Goal: Task Accomplishment & Management: Use online tool/utility

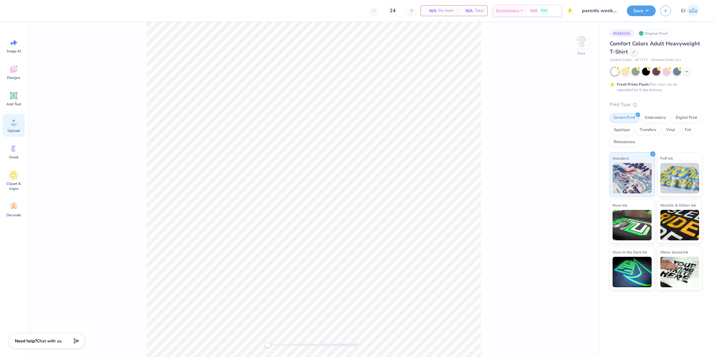
click at [5, 124] on div "Upload" at bounding box center [14, 125] width 22 height 23
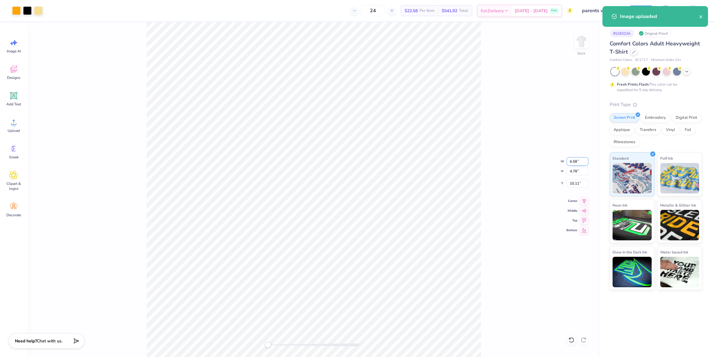
click at [574, 162] on input "6.58" at bounding box center [577, 161] width 22 height 9
type input "3.50"
type input "2.54"
type input "4.12"
click at [43, 9] on div "Art colors 24 $22.58 Per Item $541.92 Total Est. Delivery Sep 24 - 27 Free Desi…" at bounding box center [357, 10] width 714 height 21
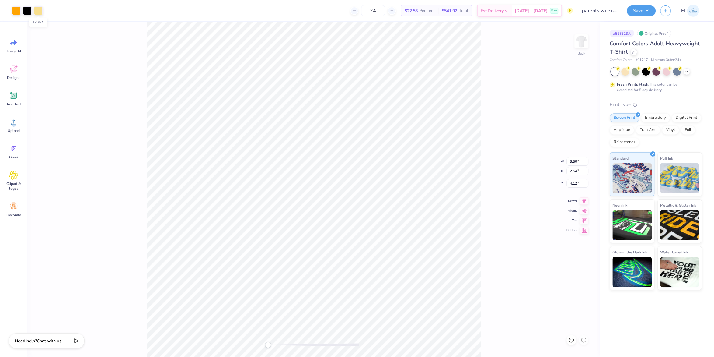
drag, startPoint x: 42, startPoint y: 9, endPoint x: 39, endPoint y: 15, distance: 6.9
click at [42, 9] on div at bounding box center [38, 10] width 9 height 9
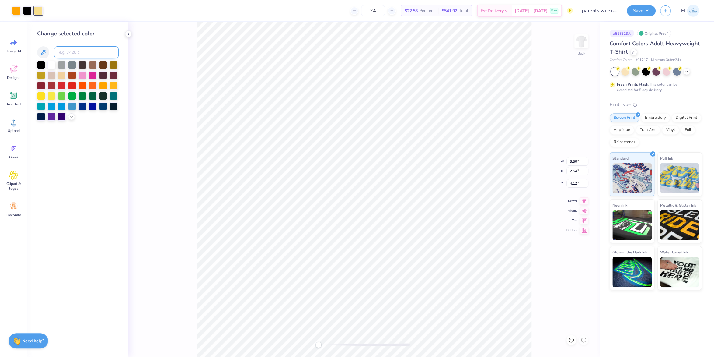
click at [70, 50] on input at bounding box center [86, 52] width 64 height 12
type input "137"
type input "3.00"
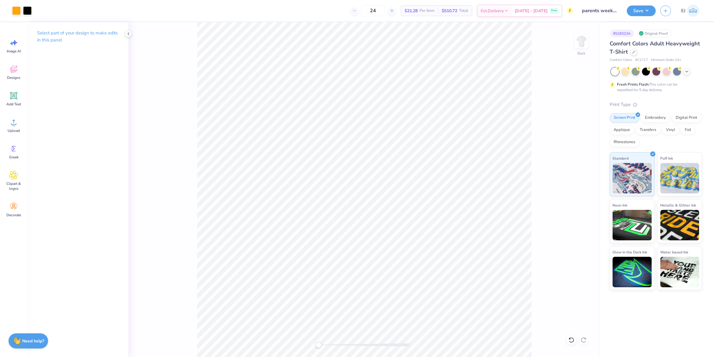
click at [573, 44] on div "Back" at bounding box center [363, 189] width 471 height 334
click at [579, 46] on img at bounding box center [581, 41] width 24 height 24
click at [8, 124] on div "Upload" at bounding box center [14, 125] width 22 height 23
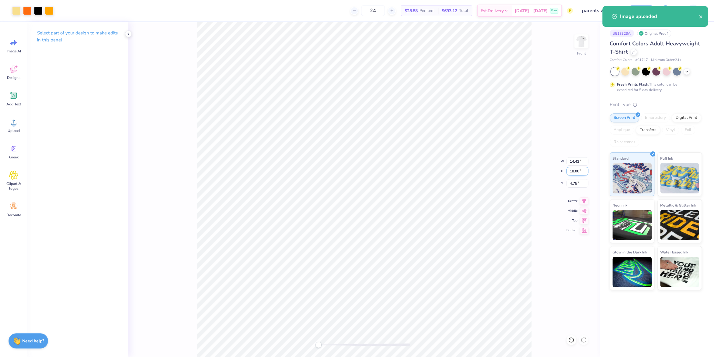
click at [575, 173] on input "18.00" at bounding box center [577, 171] width 22 height 9
click at [570, 173] on input "115" at bounding box center [577, 171] width 22 height 9
type input "15"
type input "12.02"
type input "15.00"
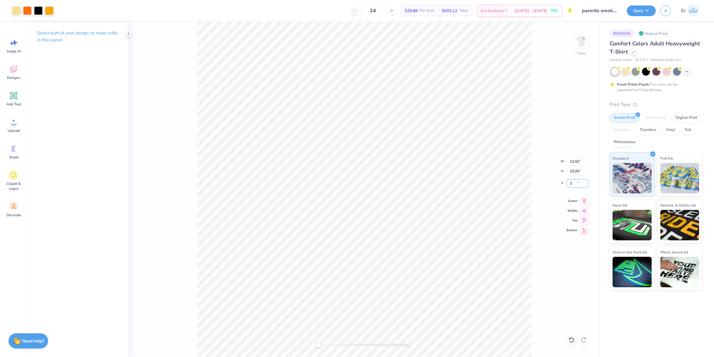
type input "3"
click at [645, 15] on div "Save" at bounding box center [641, 10] width 29 height 11
click at [642, 1] on div "Save EJ" at bounding box center [670, 10] width 87 height 21
click at [642, 7] on button "Save" at bounding box center [641, 10] width 29 height 11
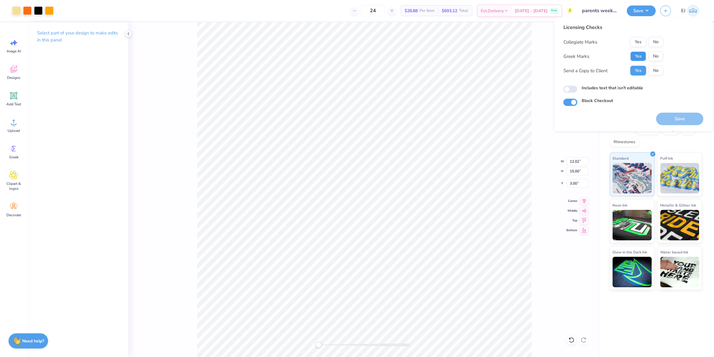
click at [638, 55] on button "Yes" at bounding box center [638, 56] width 16 height 10
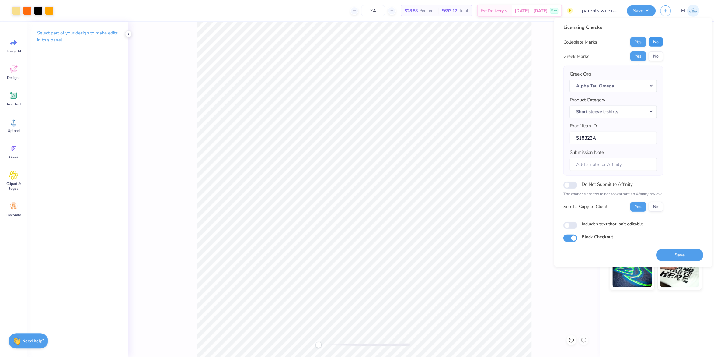
click at [656, 43] on button "No" at bounding box center [655, 42] width 15 height 10
click at [687, 252] on button "Save" at bounding box center [679, 254] width 47 height 12
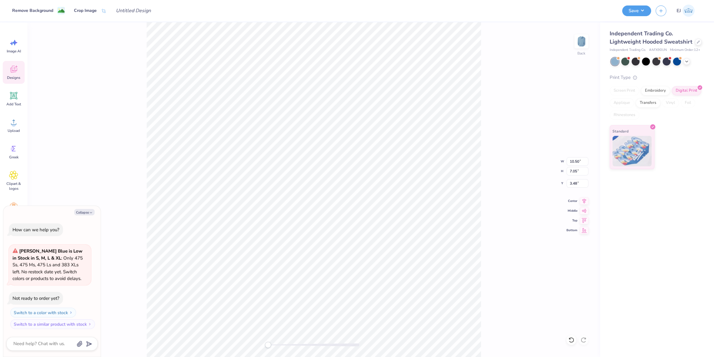
type textarea "x"
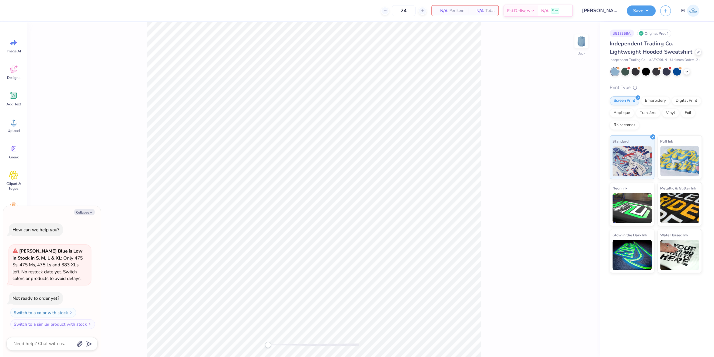
type textarea "x"
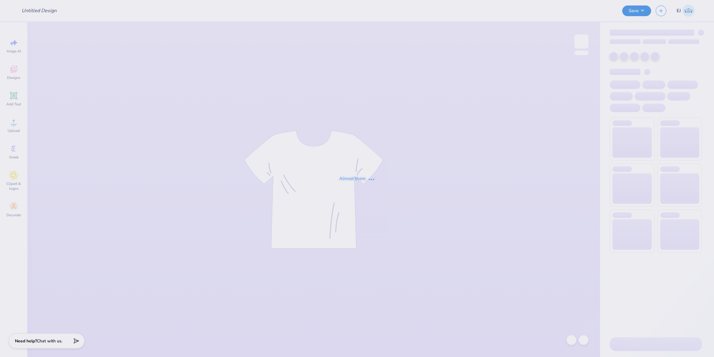
type input "[PERSON_NAME] : [GEOGRAPHIC_DATA]"
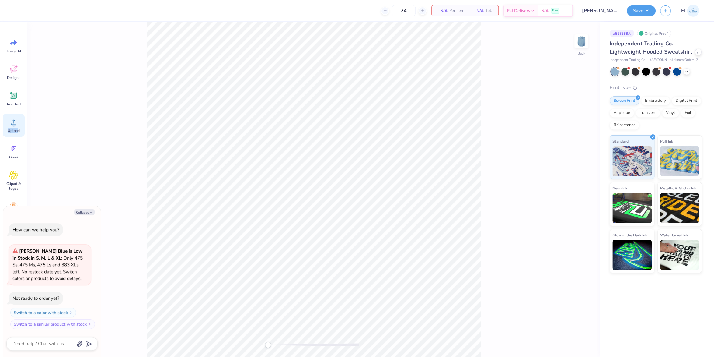
click at [18, 124] on div "Upload" at bounding box center [14, 125] width 22 height 23
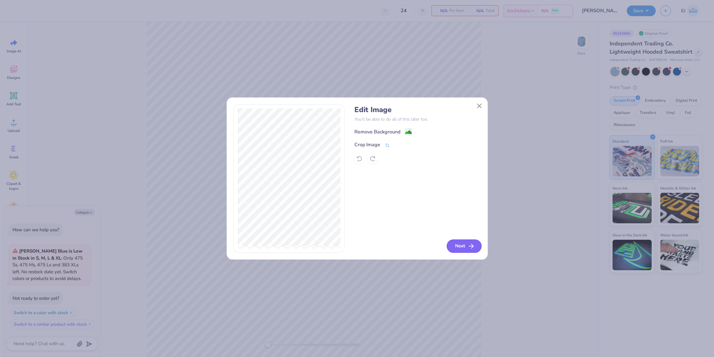
click at [474, 249] on button "Next" at bounding box center [464, 245] width 35 height 13
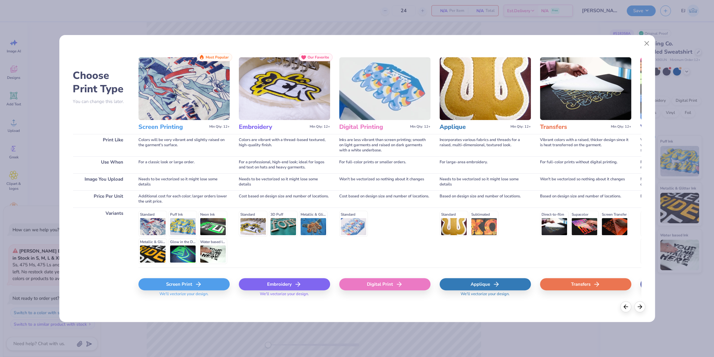
click at [405, 280] on div "Digital Print" at bounding box center [384, 284] width 91 height 12
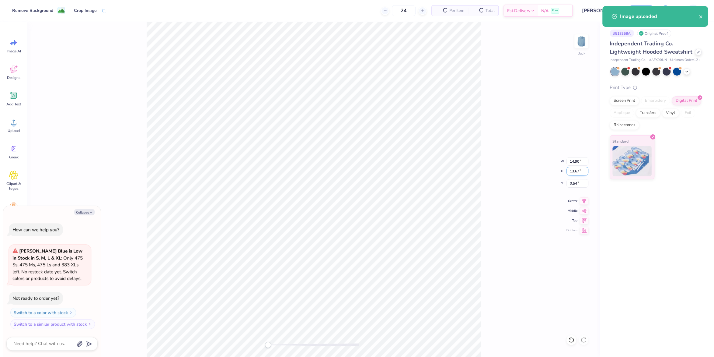
type textarea "x"
click at [579, 169] on input "13.67" at bounding box center [577, 171] width 22 height 9
type input "10"
type input "10.5"
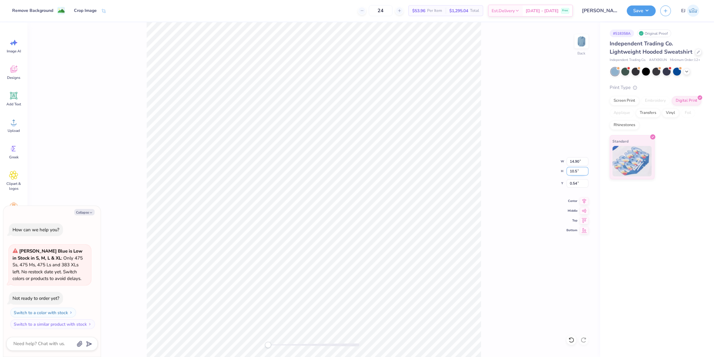
type textarea "x"
type input "11.44"
type input "10.50"
type input "2.12"
type textarea "x"
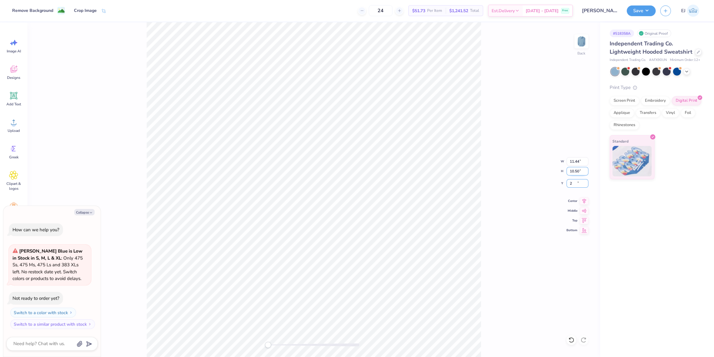
type input "2"
click at [507, 160] on div "Back W 11.44 11.44 " H 10.50 10.50 " Y 2 2 " Center Middle Top Bottom" at bounding box center [313, 189] width 572 height 334
click at [652, 9] on button "Save" at bounding box center [641, 10] width 29 height 11
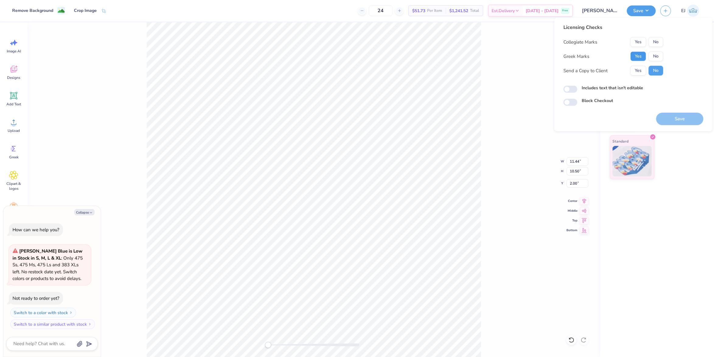
click at [636, 54] on button "Yes" at bounding box center [638, 56] width 16 height 10
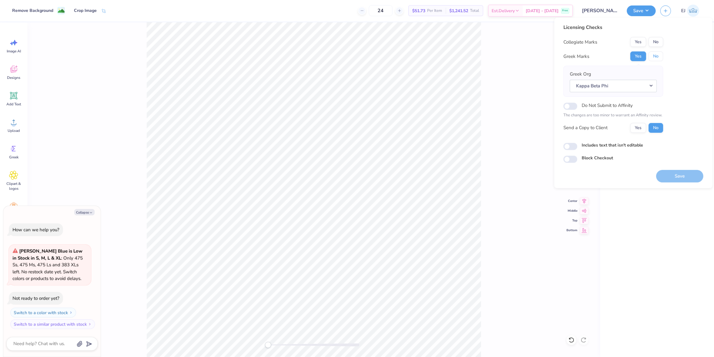
drag, startPoint x: 636, startPoint y: 54, endPoint x: 659, endPoint y: 47, distance: 24.0
click at [659, 55] on button "No" at bounding box center [655, 56] width 15 height 10
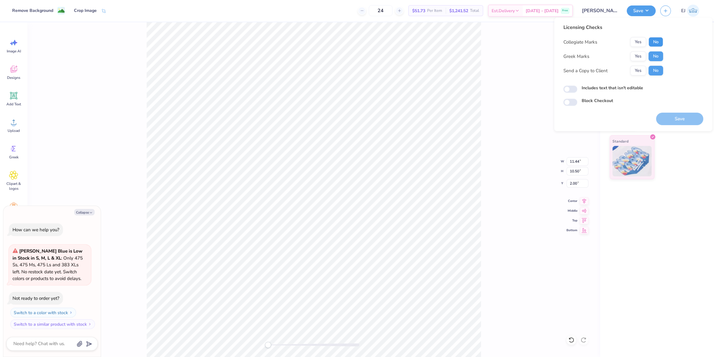
click at [657, 41] on button "No" at bounding box center [655, 42] width 15 height 10
click at [662, 120] on button "Save" at bounding box center [679, 119] width 47 height 12
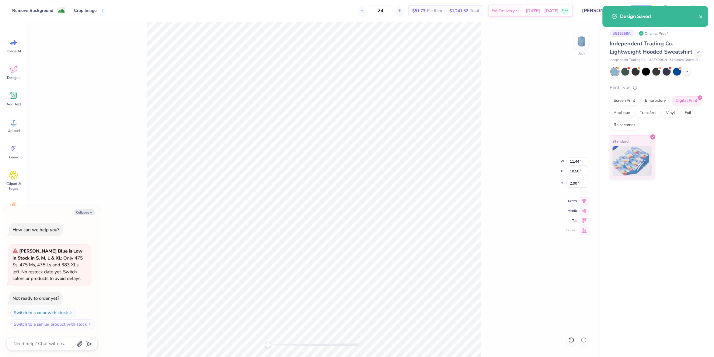
type textarea "x"
